Goal: Task Accomplishment & Management: Manage account settings

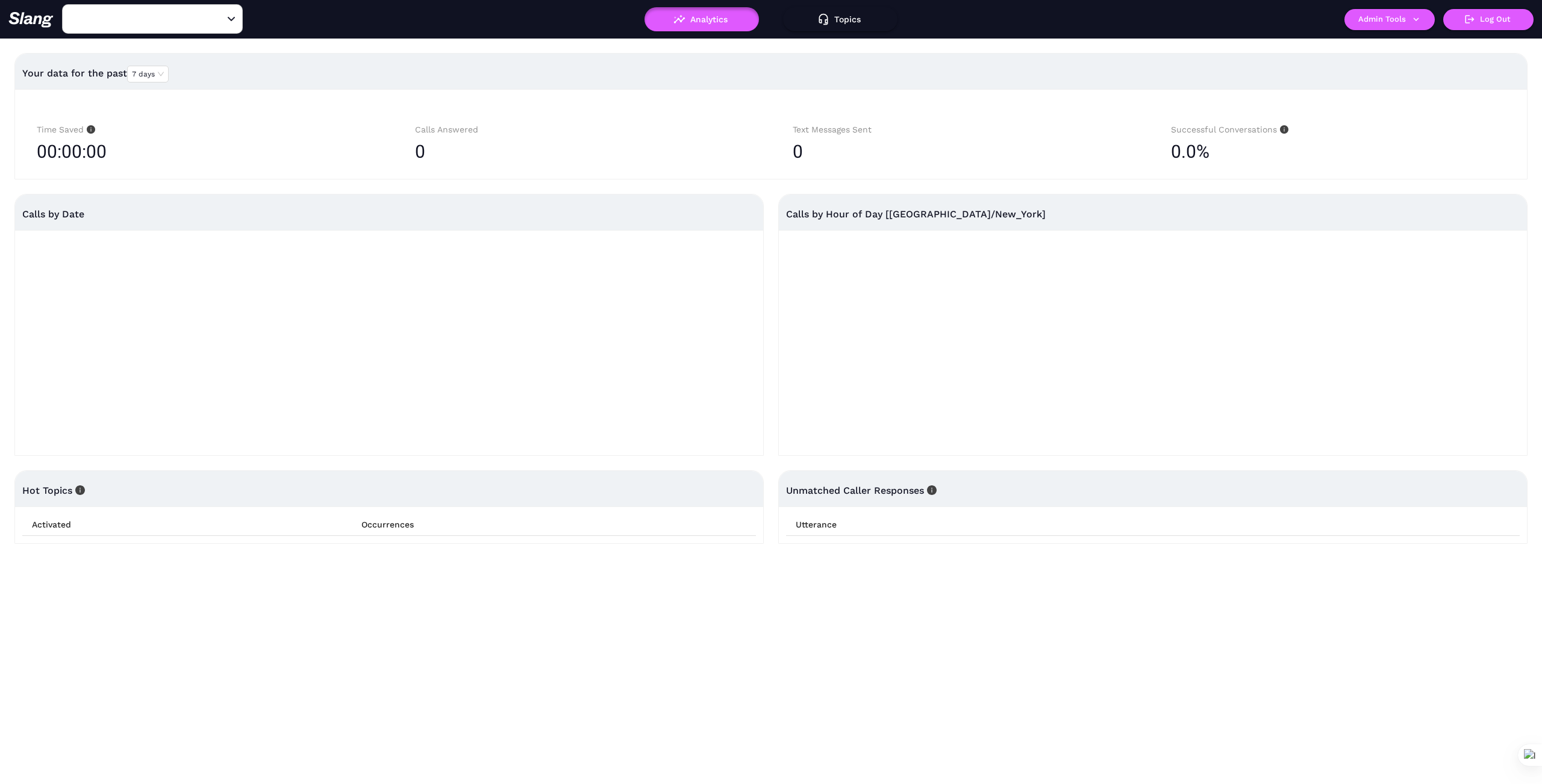
type input "1776"
click at [214, 15] on icon "Clear" at bounding box center [216, 19] width 12 height 12
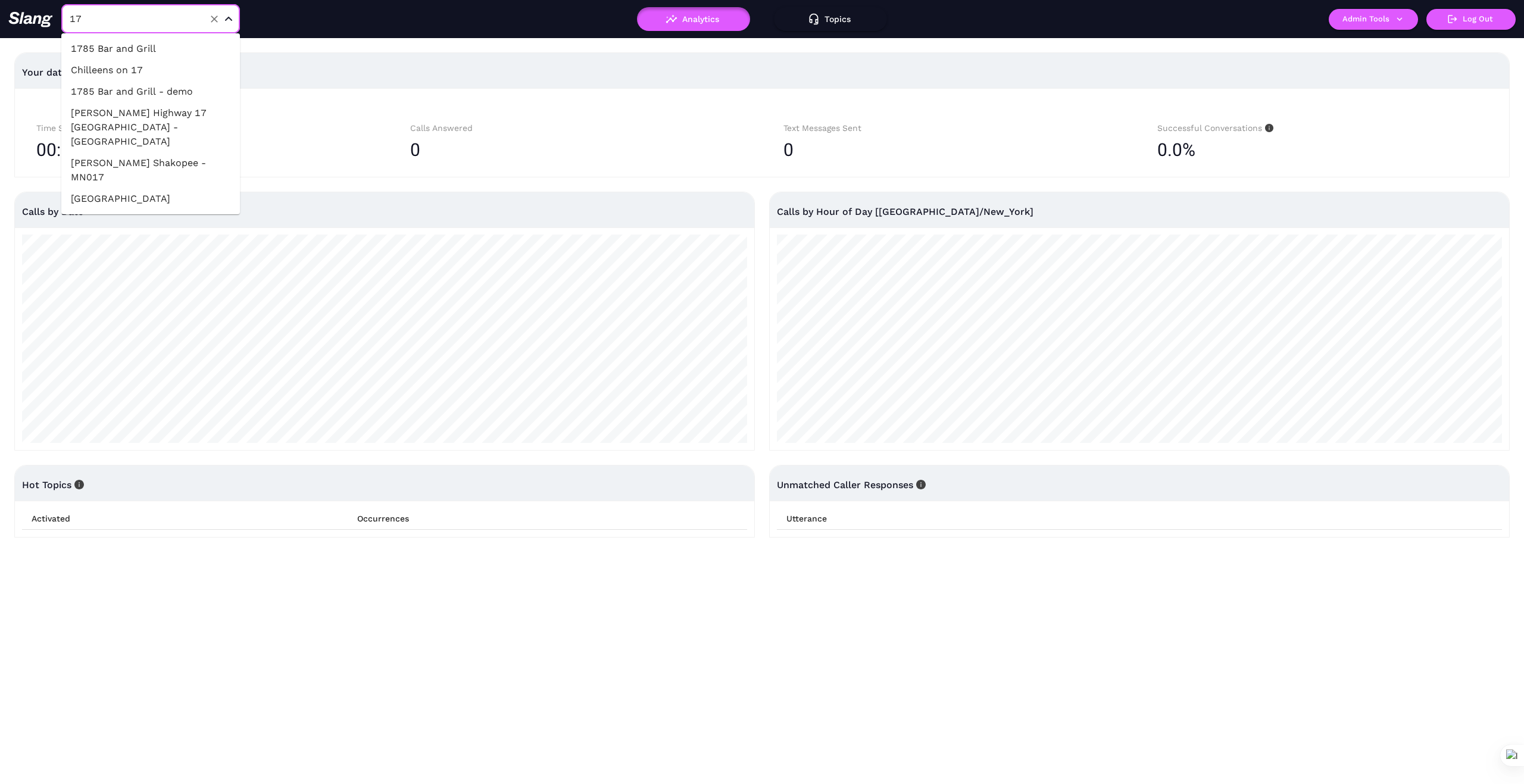
type input "1"
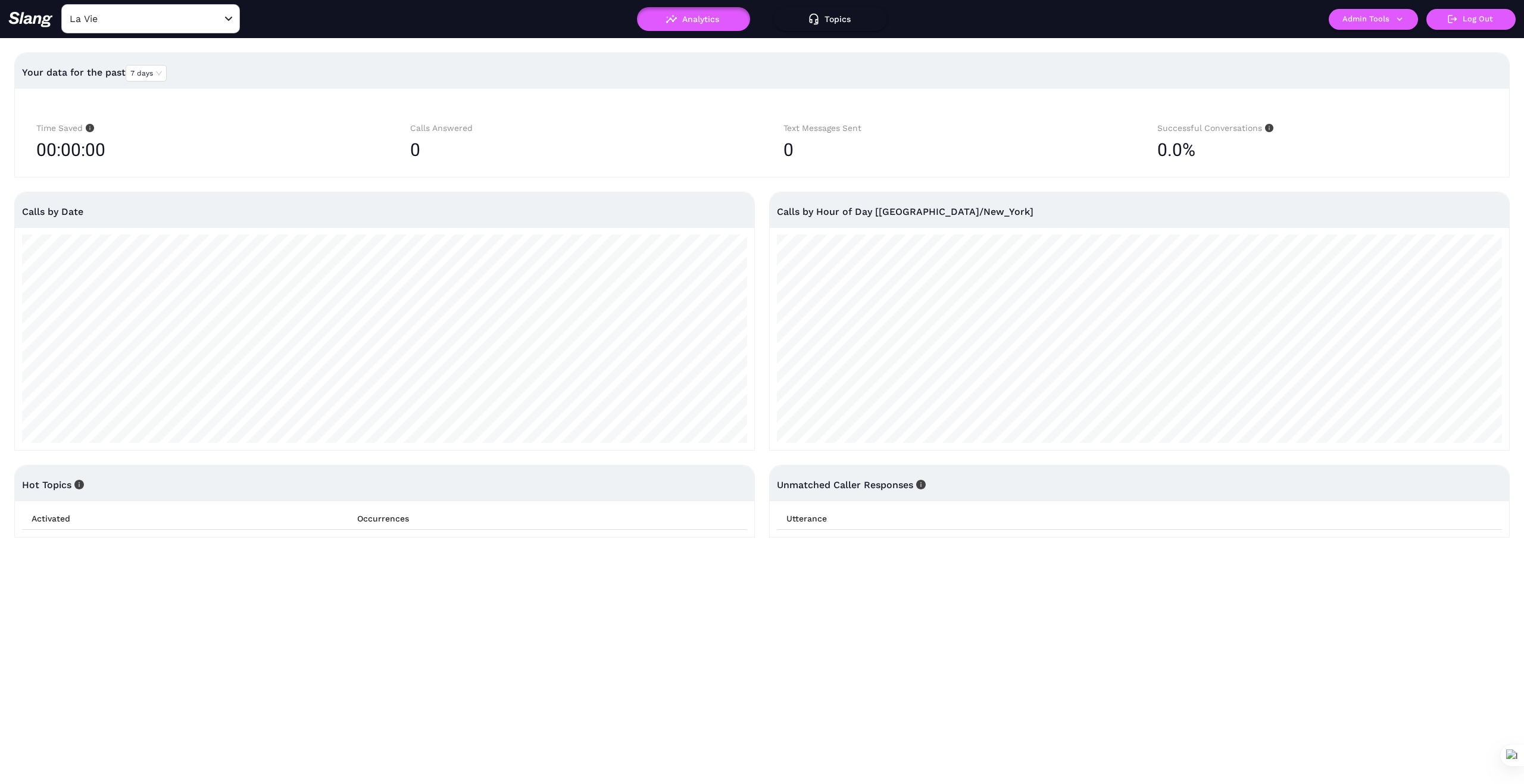
type input "1776"
click at [119, 15] on input "1776" at bounding box center [133, 19] width 131 height 19
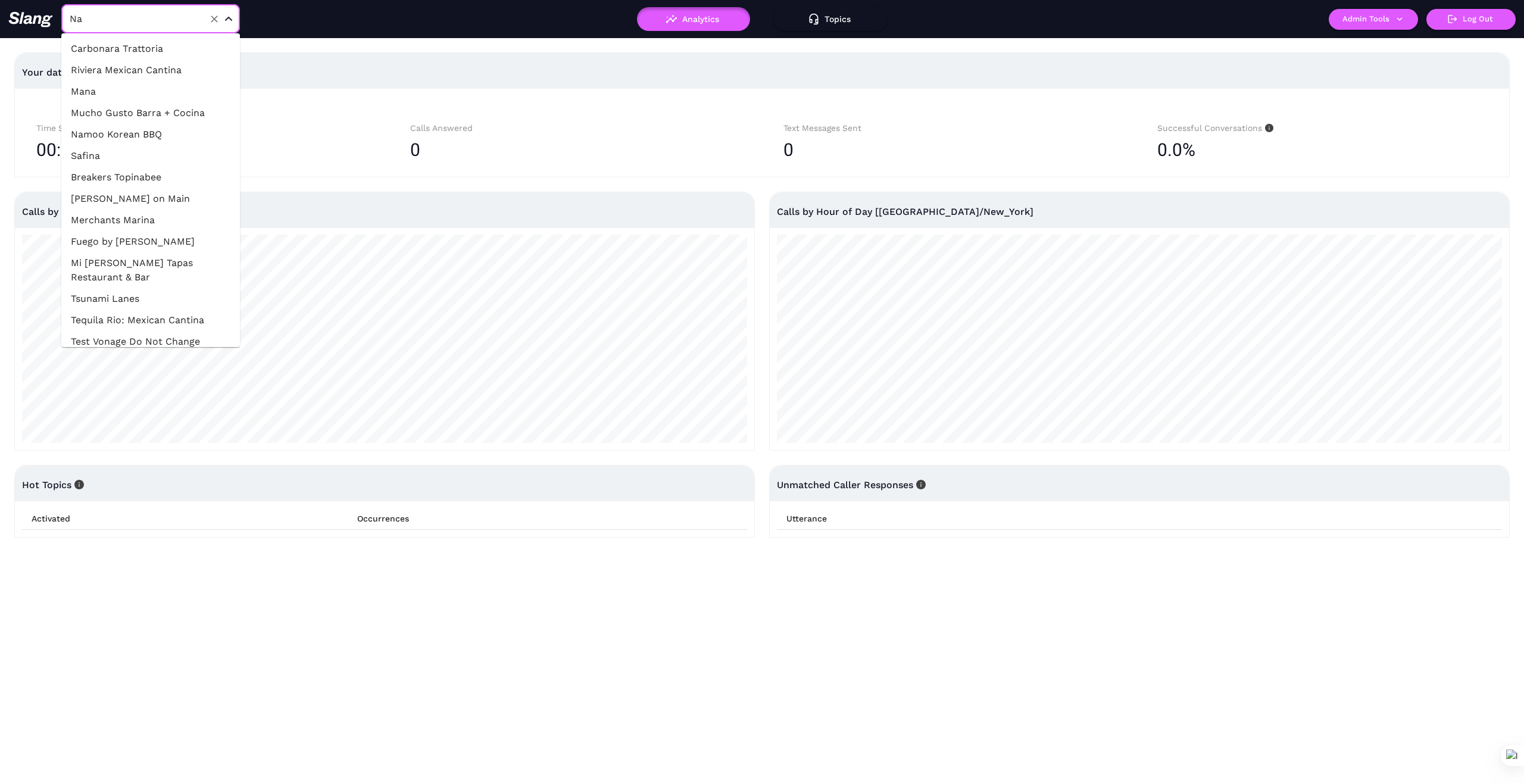
type input "N"
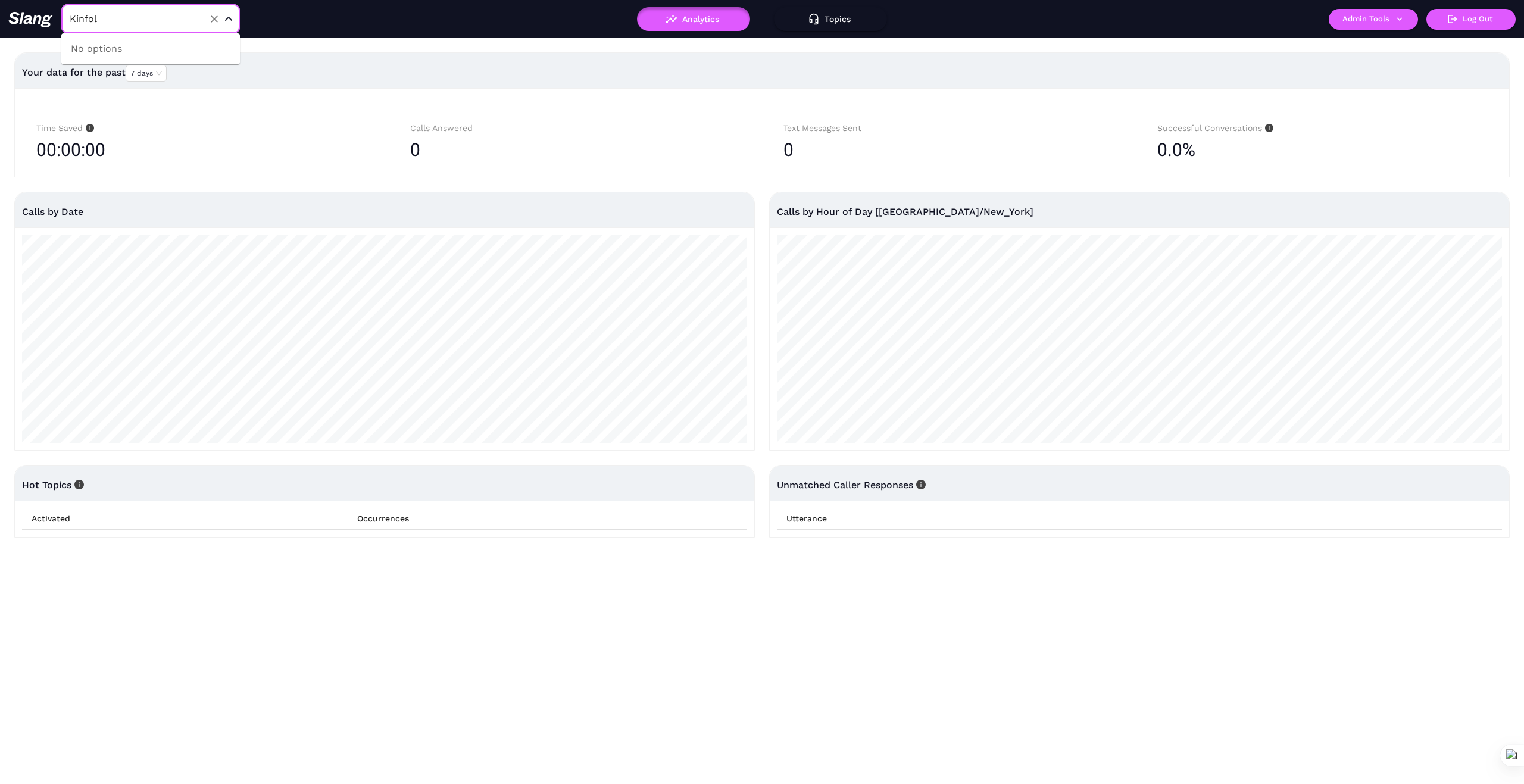
type input "Kinfolk"
click at [214, 19] on icon "Clear" at bounding box center [215, 19] width 7 height 7
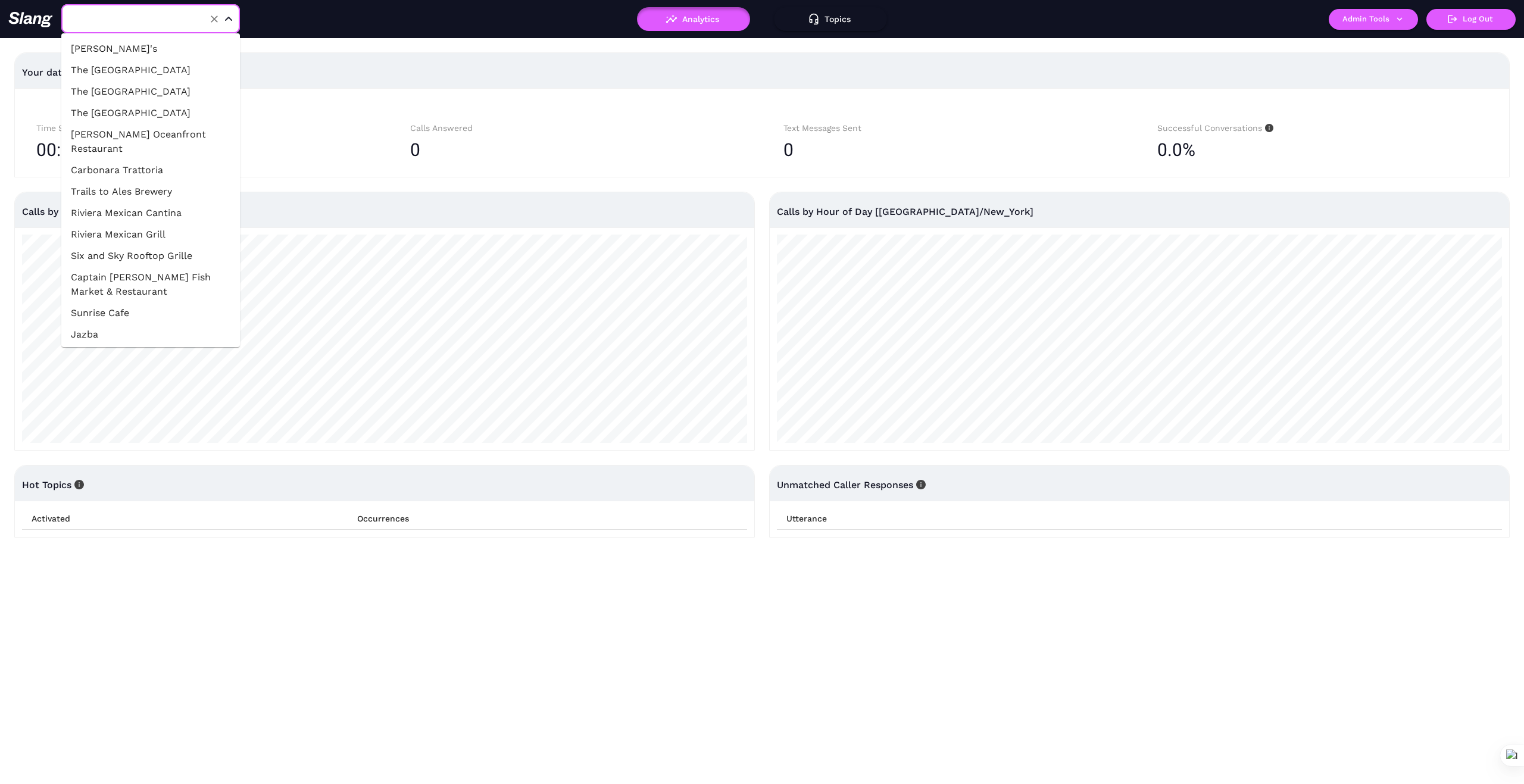
type input "1776"
click at [1399, 17] on icon "button" at bounding box center [1399, 19] width 11 height 11
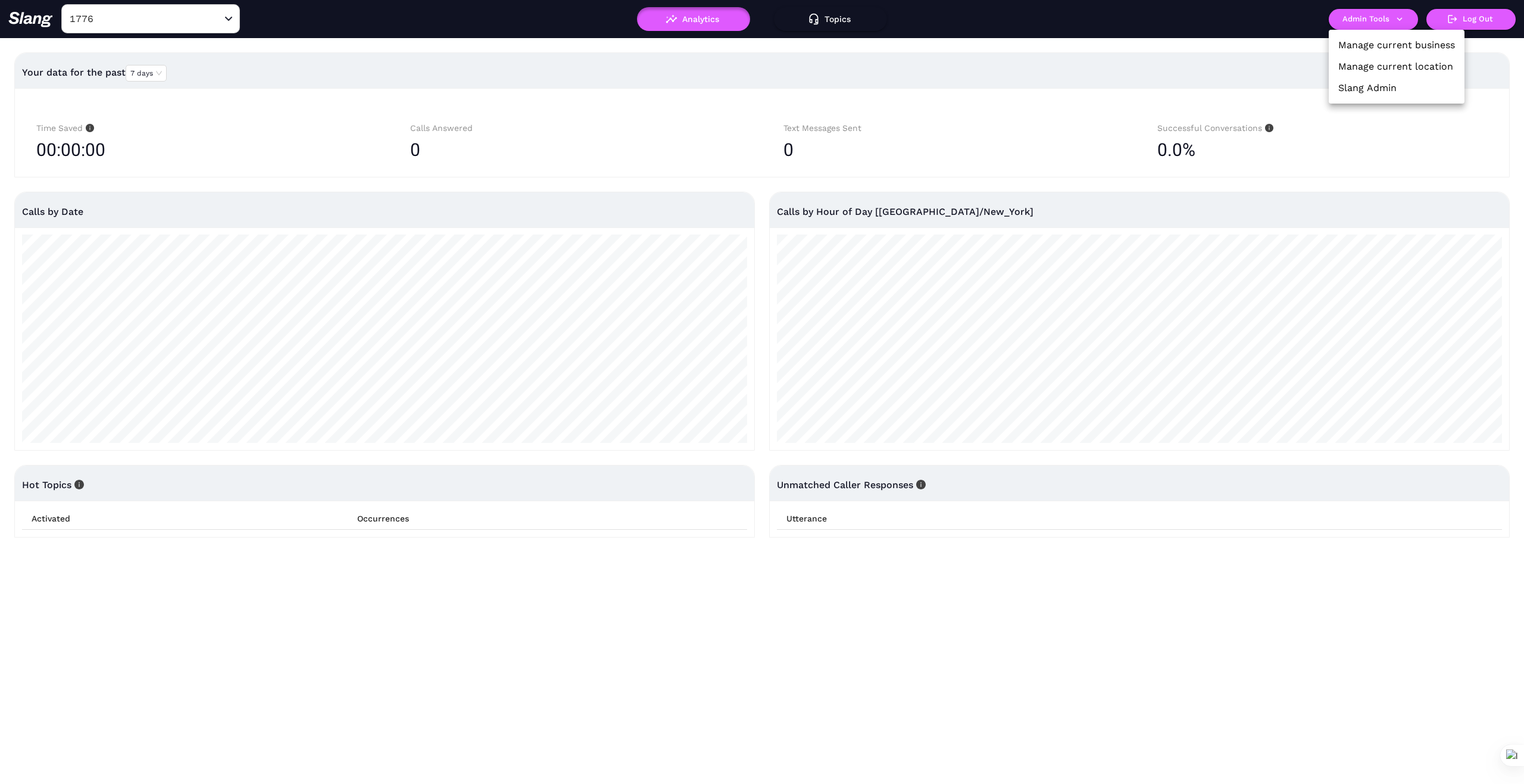
click at [1434, 42] on link "Manage current business" at bounding box center [1397, 45] width 117 height 14
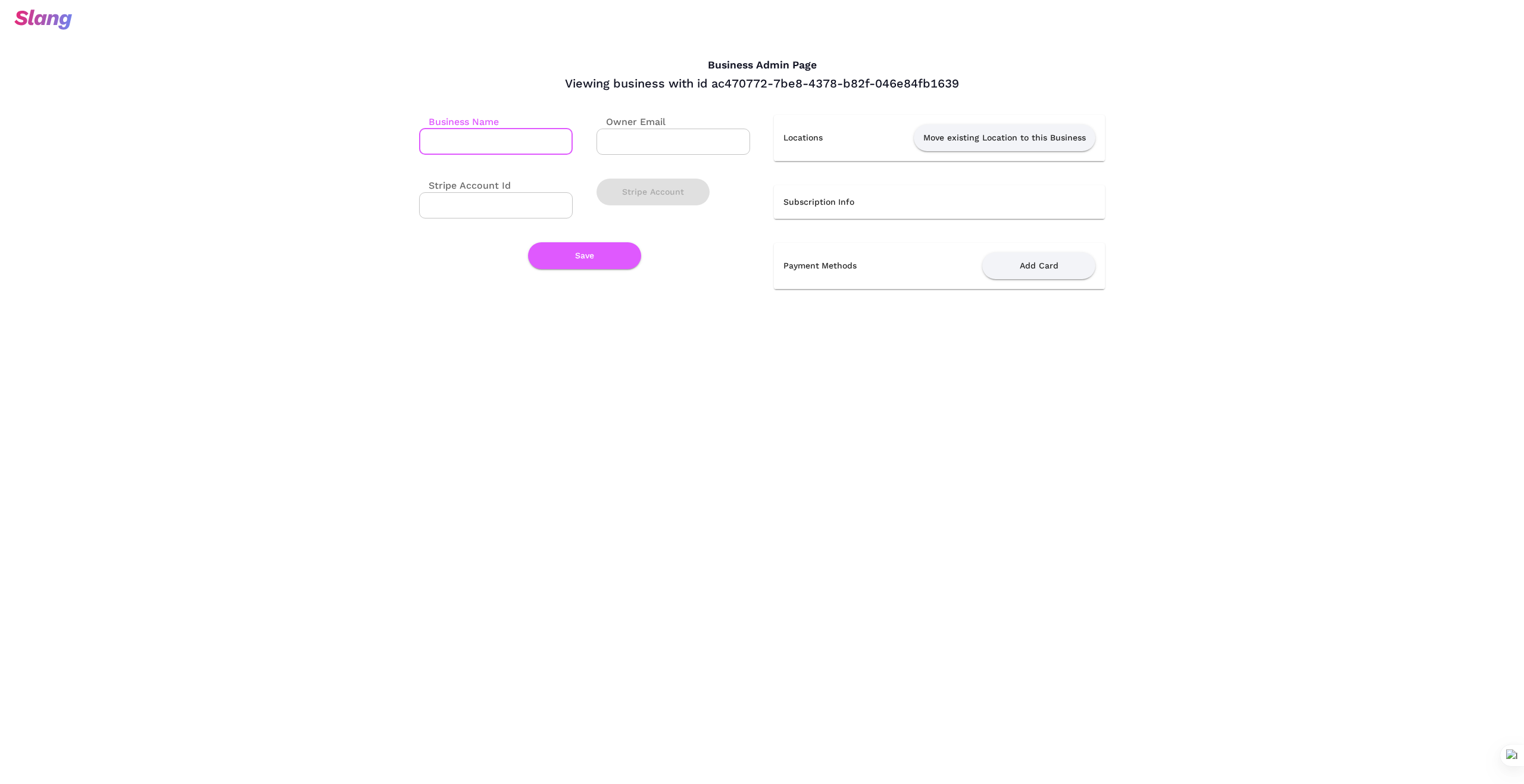
click at [498, 138] on input "Business Name" at bounding box center [496, 142] width 153 height 26
type input "EATernity Hospitality Group"
drag, startPoint x: 426, startPoint y: 142, endPoint x: 609, endPoint y: 138, distance: 183.0
click at [609, 138] on div "Business Name EATernity Hospitality Group ​ Owner Email ​ Stripe Account Id ​ S…" at bounding box center [573, 179] width 355 height 178
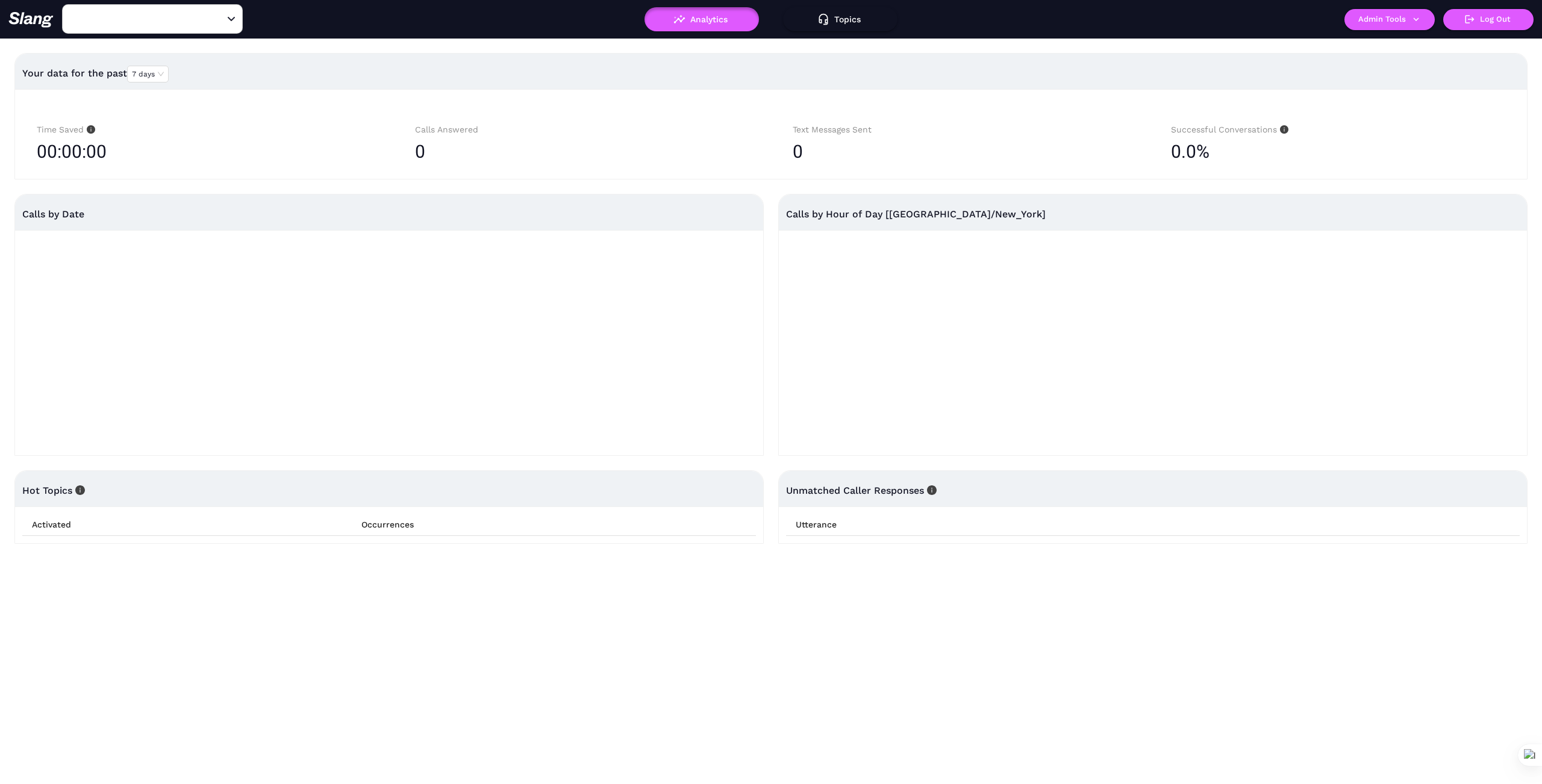
type input "1776"
click at [1412, 25] on button "Admin Tools" at bounding box center [1390, 19] width 90 height 21
click at [1396, 90] on link "Slang Admin" at bounding box center [1384, 89] width 59 height 15
click at [1422, 23] on button "Admin Tools" at bounding box center [1390, 19] width 90 height 21
click at [1434, 42] on link "Manage current business" at bounding box center [1414, 46] width 118 height 15
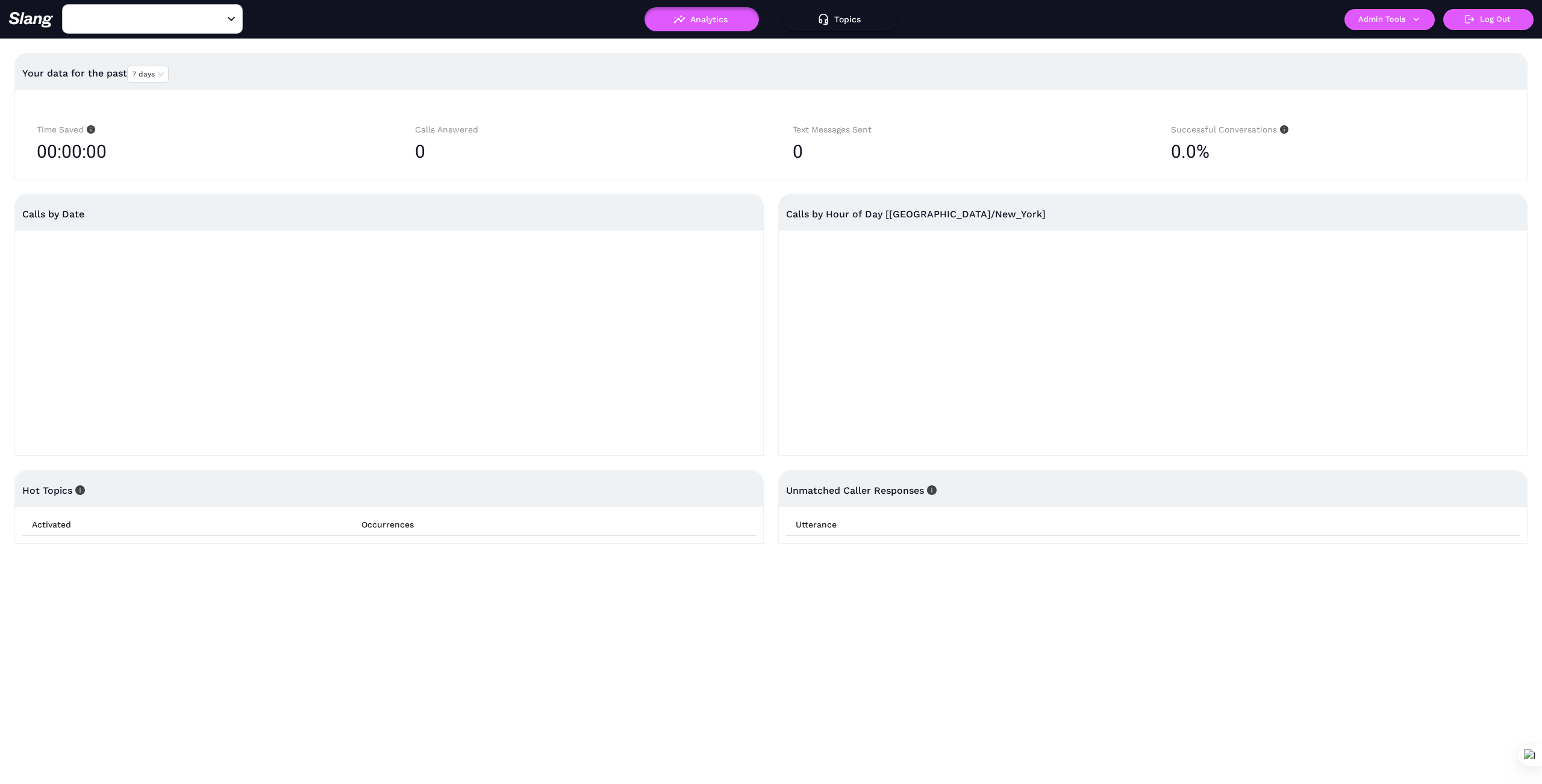
type input "1776"
click at [1405, 23] on button "Admin Tools" at bounding box center [1390, 19] width 90 height 21
click at [1438, 63] on link "Manage current location" at bounding box center [1413, 68] width 117 height 15
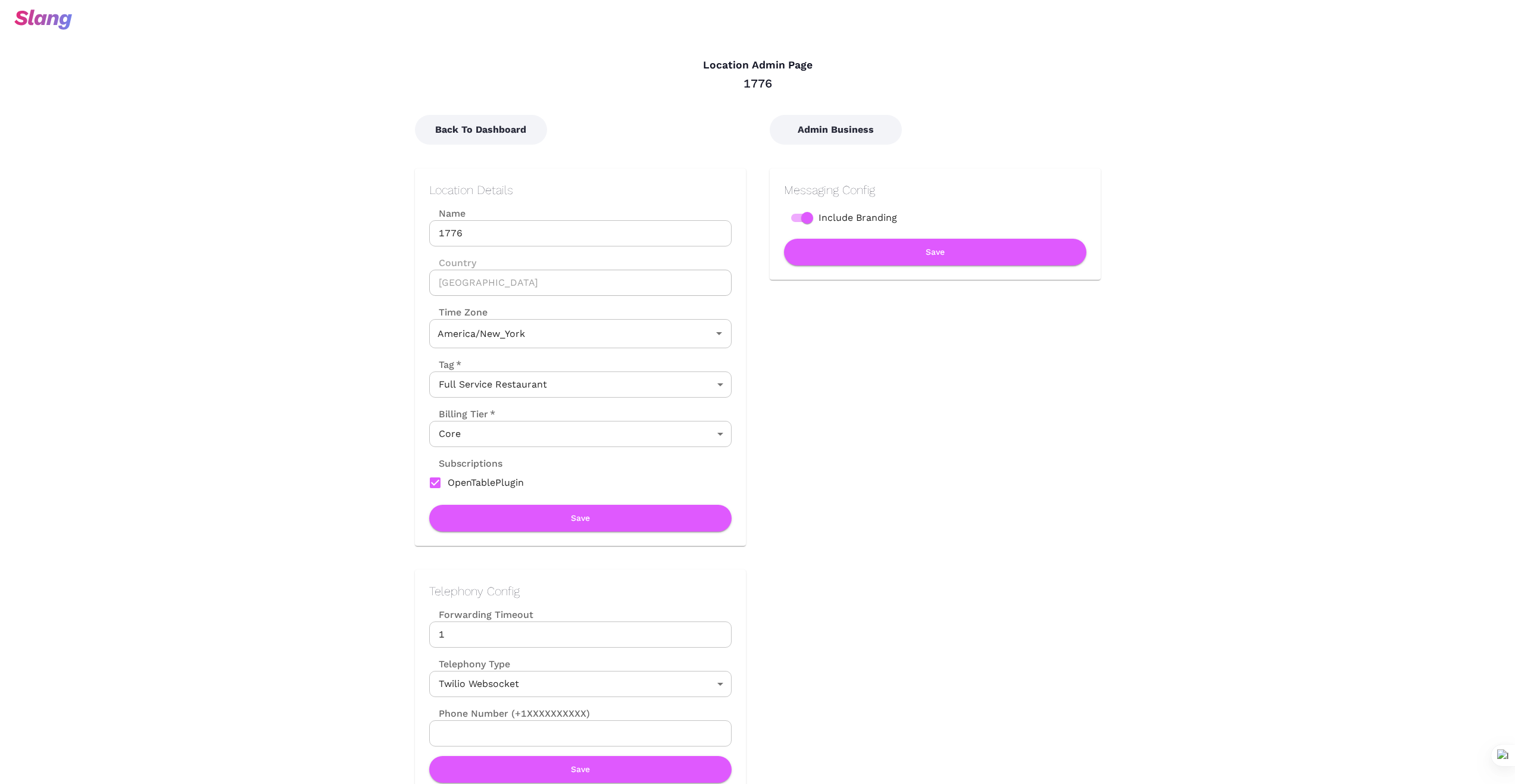
type input "Eastern Time"
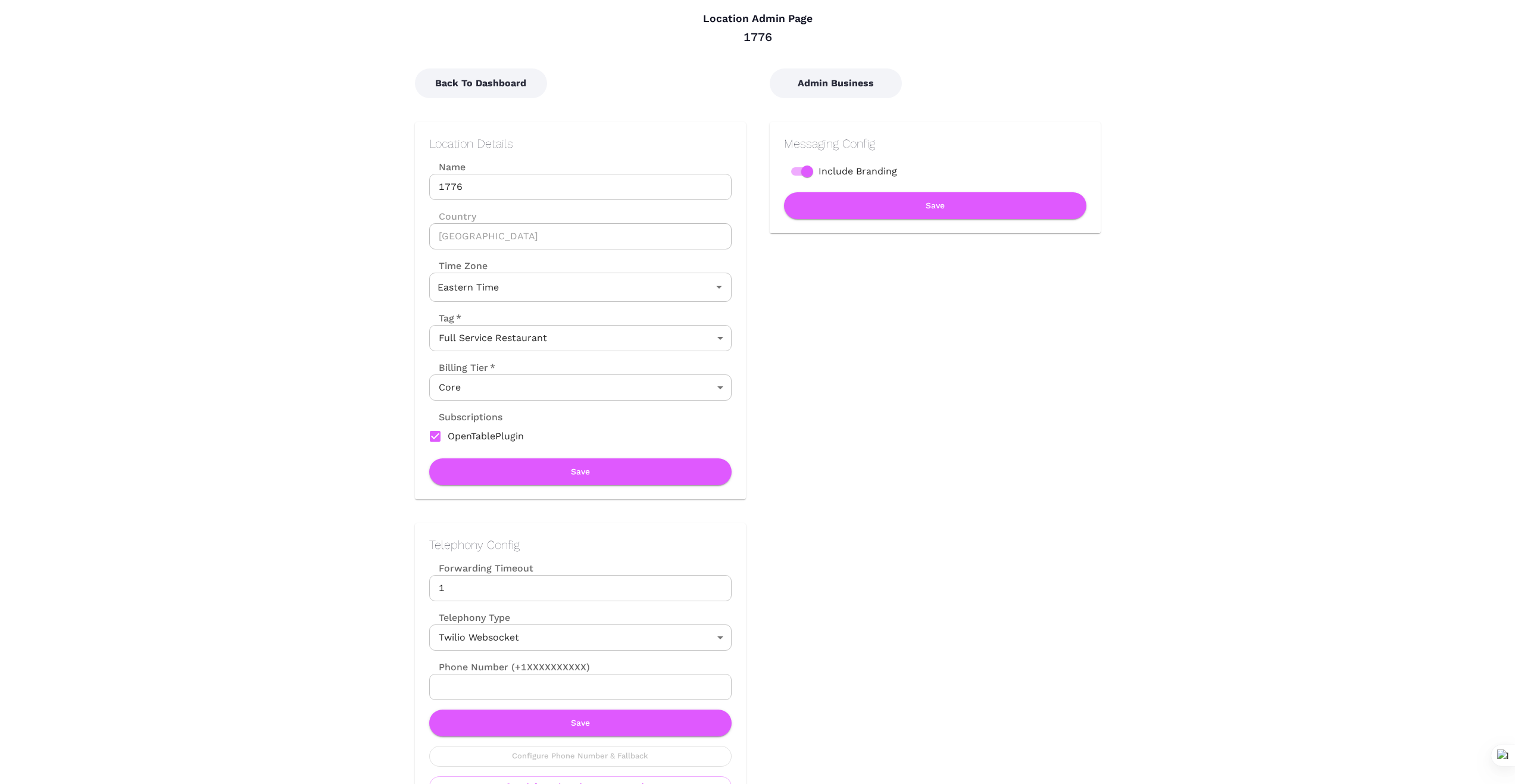
scroll to position [40, 0]
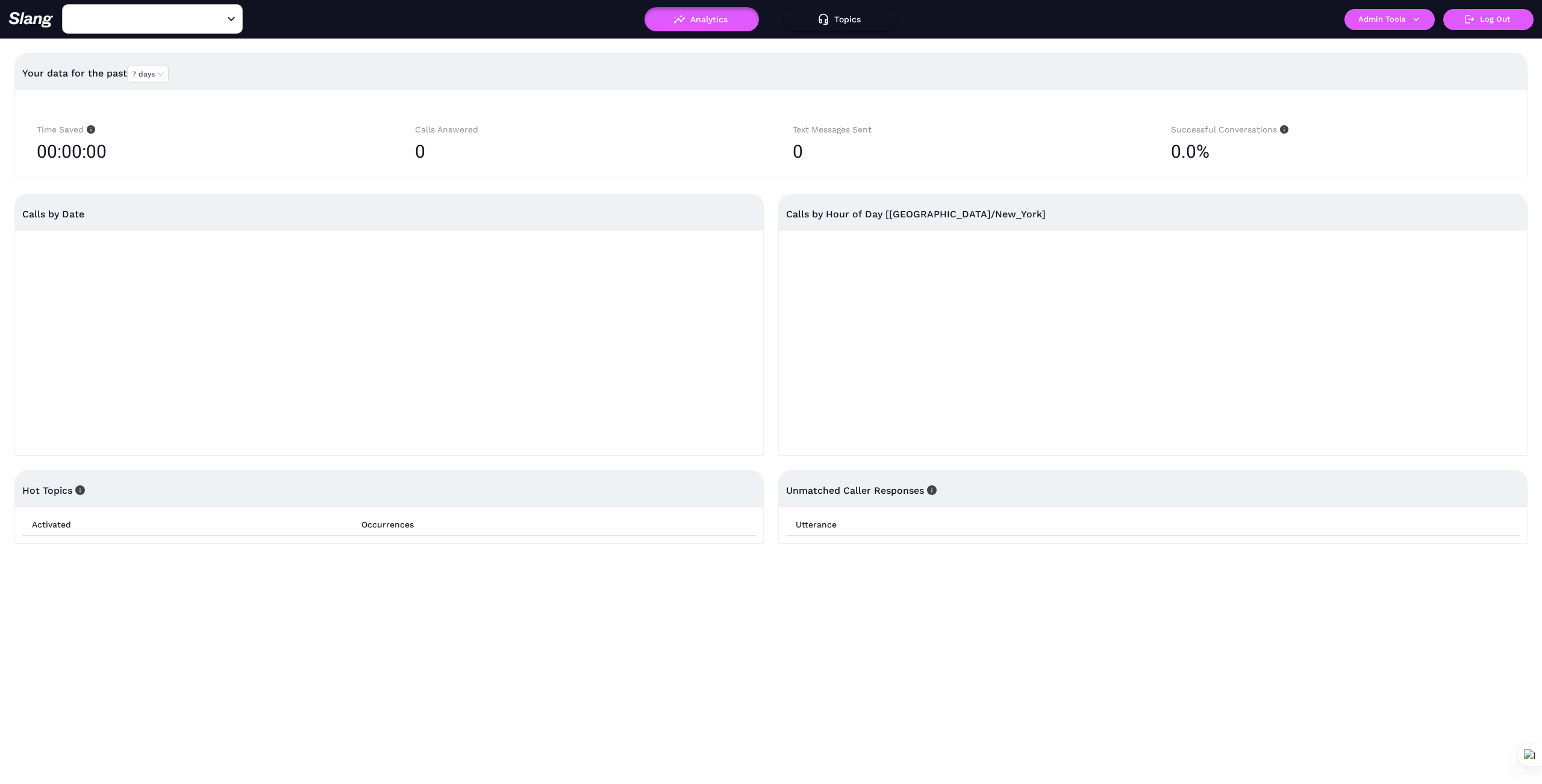
type input "1776"
click at [1420, 17] on icon "button" at bounding box center [1416, 19] width 11 height 11
click at [1416, 44] on link "Manage current business" at bounding box center [1414, 46] width 118 height 15
type input "[PERSON_NAME]'s"
click at [1420, 22] on icon "button" at bounding box center [1416, 19] width 11 height 11
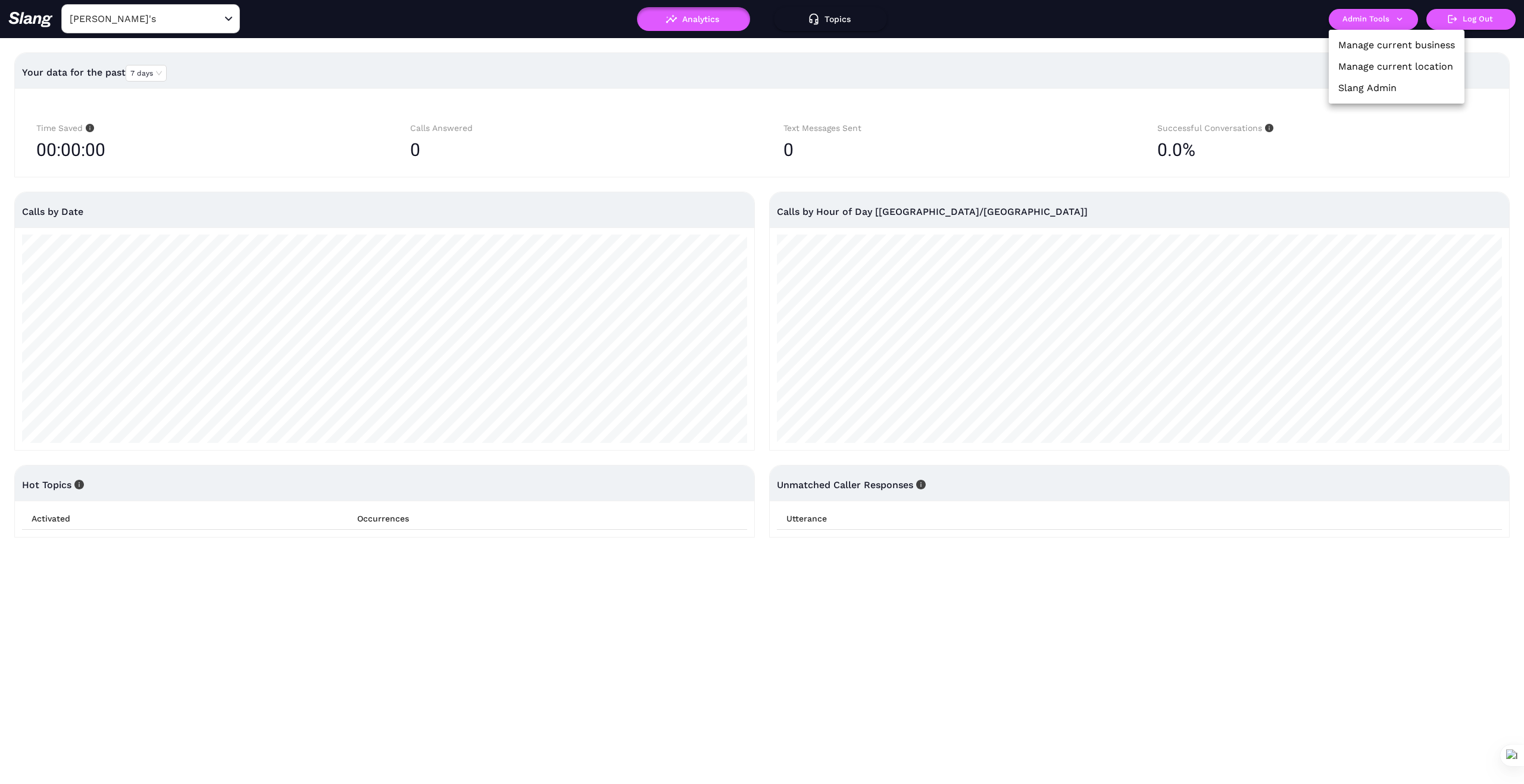
click at [1430, 43] on link "Manage current business" at bounding box center [1397, 45] width 117 height 14
type input "[PERSON_NAME]'s"
click at [214, 15] on icon "Clear" at bounding box center [214, 19] width 12 height 12
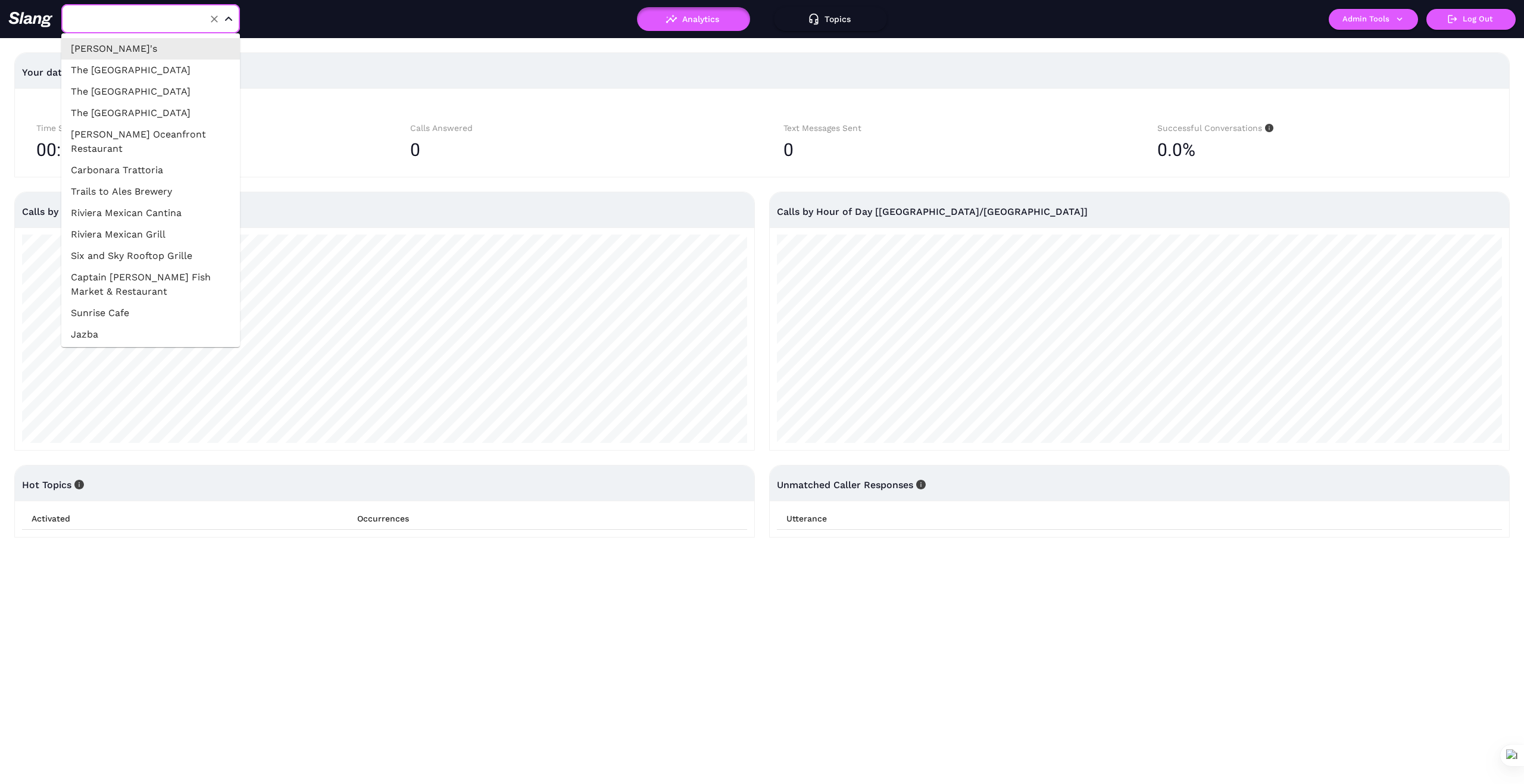
click at [157, 17] on input "text" at bounding box center [133, 19] width 131 height 19
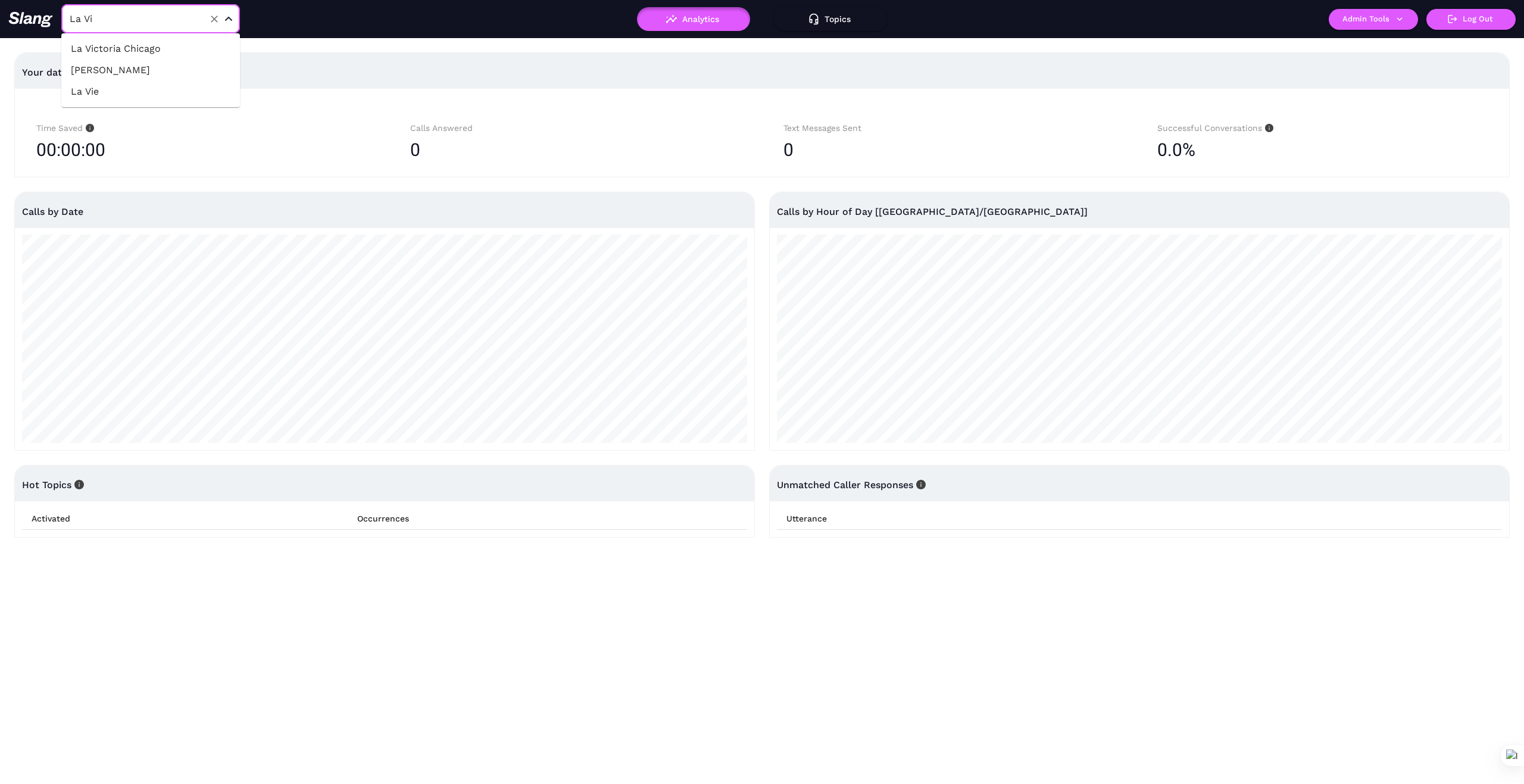
type input "La Vie"
drag, startPoint x: 88, startPoint y: 45, endPoint x: 86, endPoint y: 60, distance: 15.1
click at [88, 50] on li "La Vie" at bounding box center [151, 49] width 179 height 22
type input "La Vie"
click at [1399, 19] on icon "button" at bounding box center [1399, 19] width 11 height 11
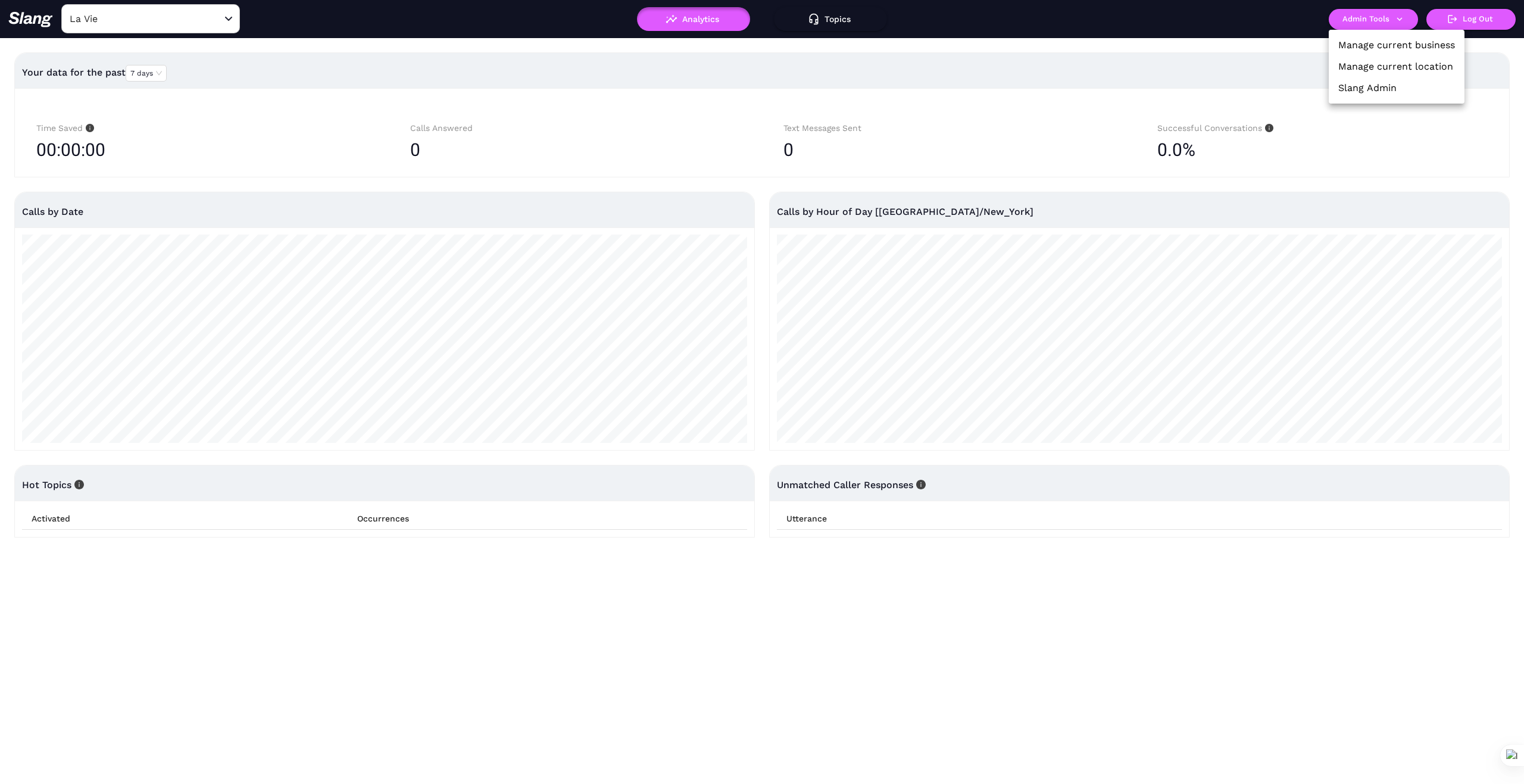
click at [1386, 44] on link "Manage current business" at bounding box center [1397, 45] width 117 height 14
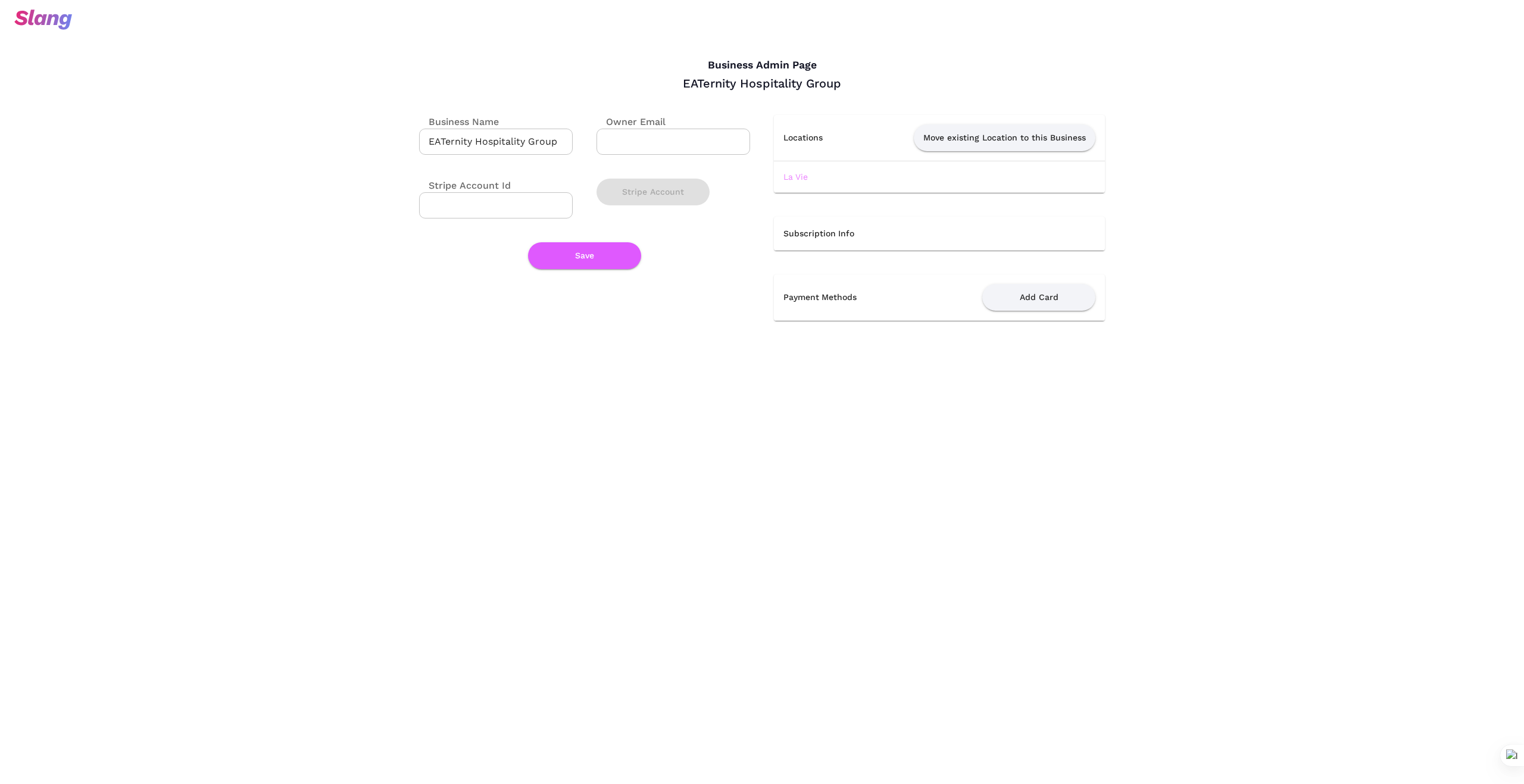
click at [794, 177] on link "La Vie" at bounding box center [796, 176] width 24 height 9
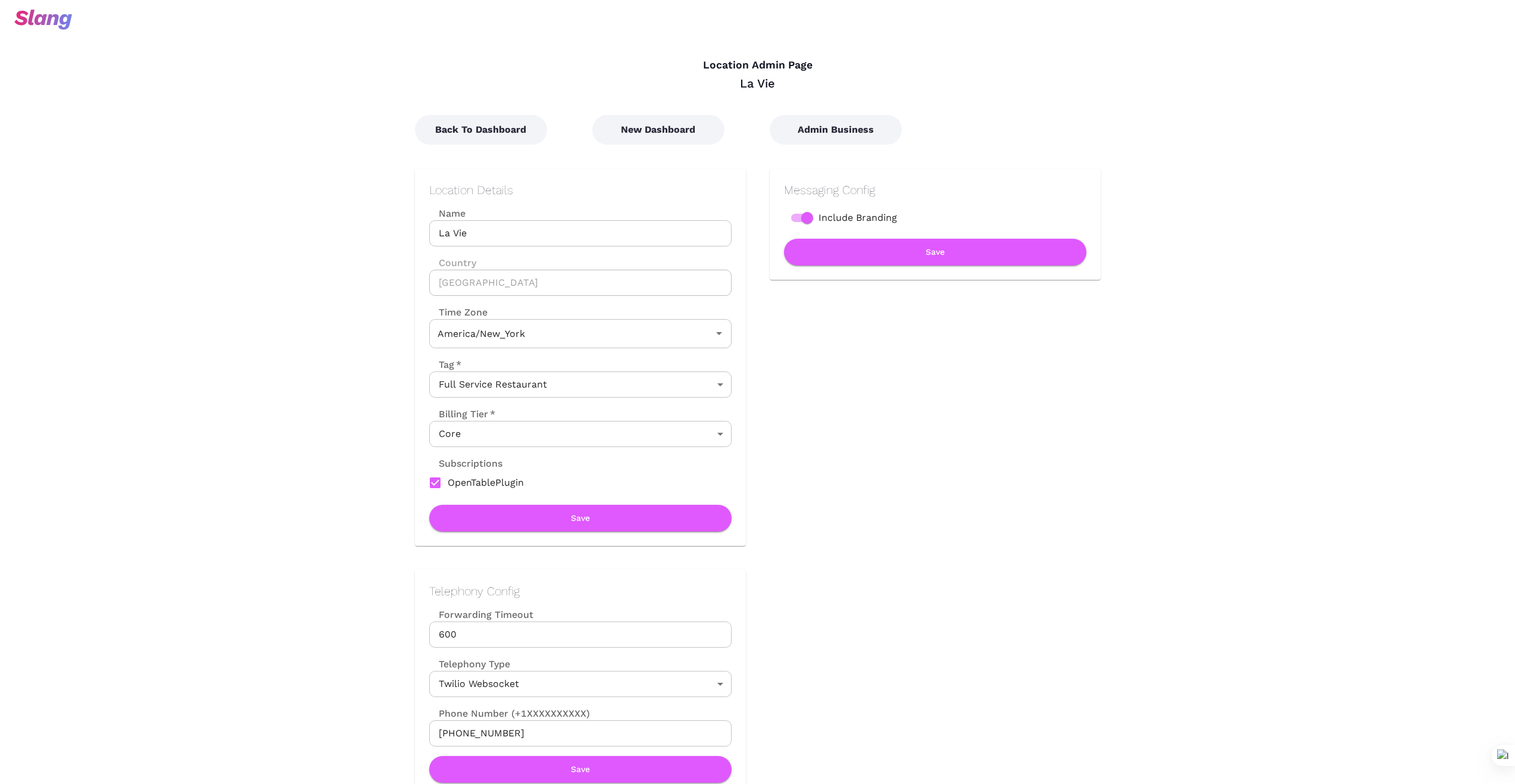
type input "Eastern Time"
click at [664, 133] on button "New Dashboard" at bounding box center [659, 130] width 132 height 30
